Goal: Task Accomplishment & Management: Use online tool/utility

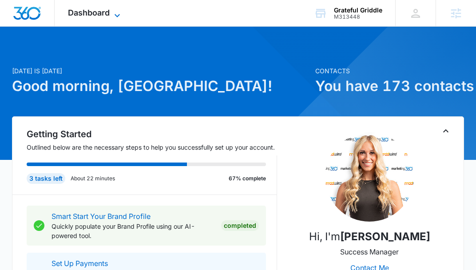
click at [112, 14] on icon at bounding box center [117, 15] width 11 height 11
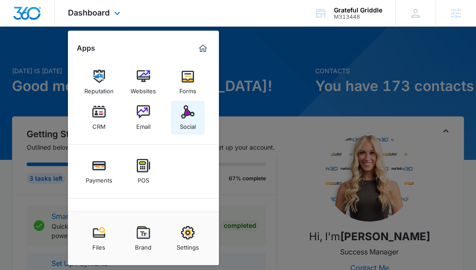
click at [175, 122] on link "Social" at bounding box center [188, 118] width 34 height 34
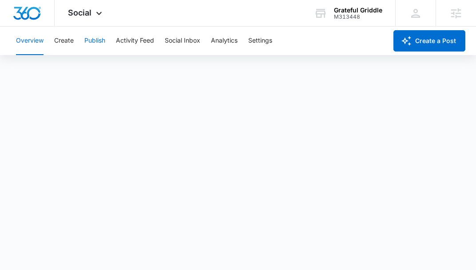
click at [99, 42] on button "Publish" at bounding box center [94, 41] width 21 height 28
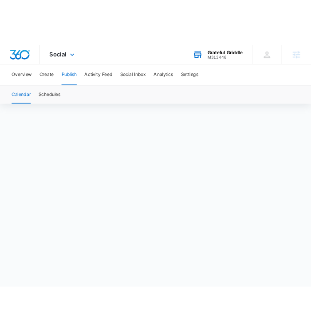
scroll to position [2, 0]
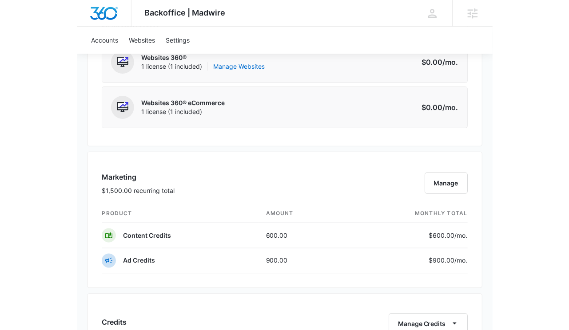
scroll to position [418, 0]
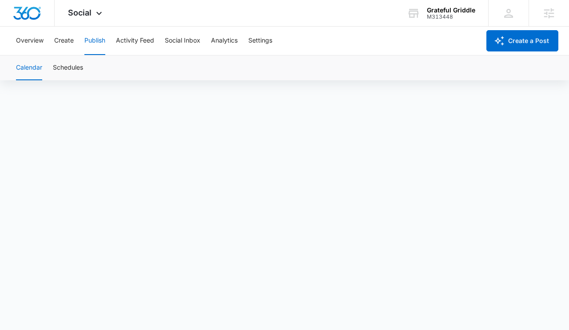
scroll to position [6, 0]
